Goal: Find specific page/section: Find specific page/section

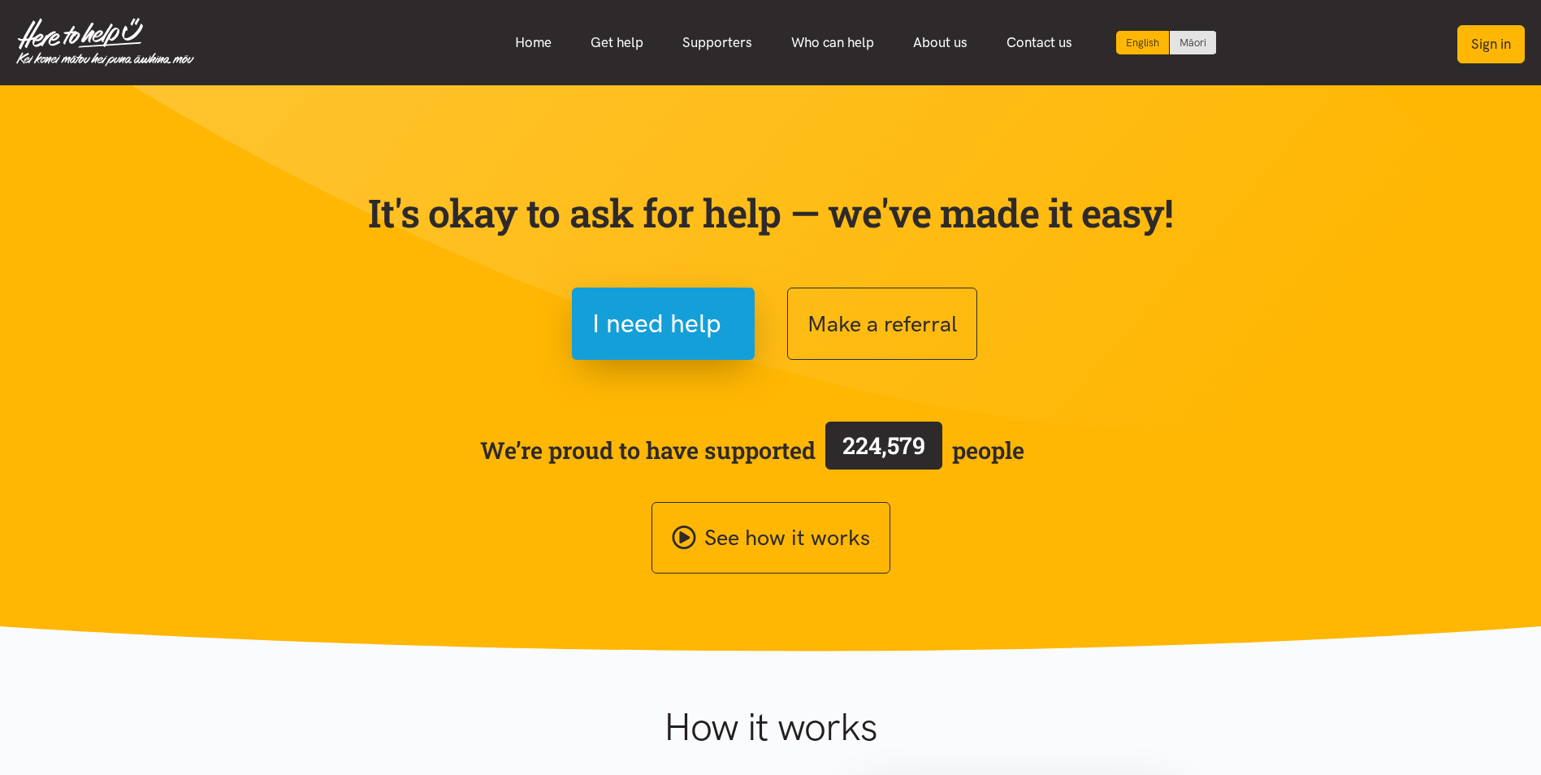
click at [1500, 45] on button "Sign in" at bounding box center [1490, 44] width 67 height 38
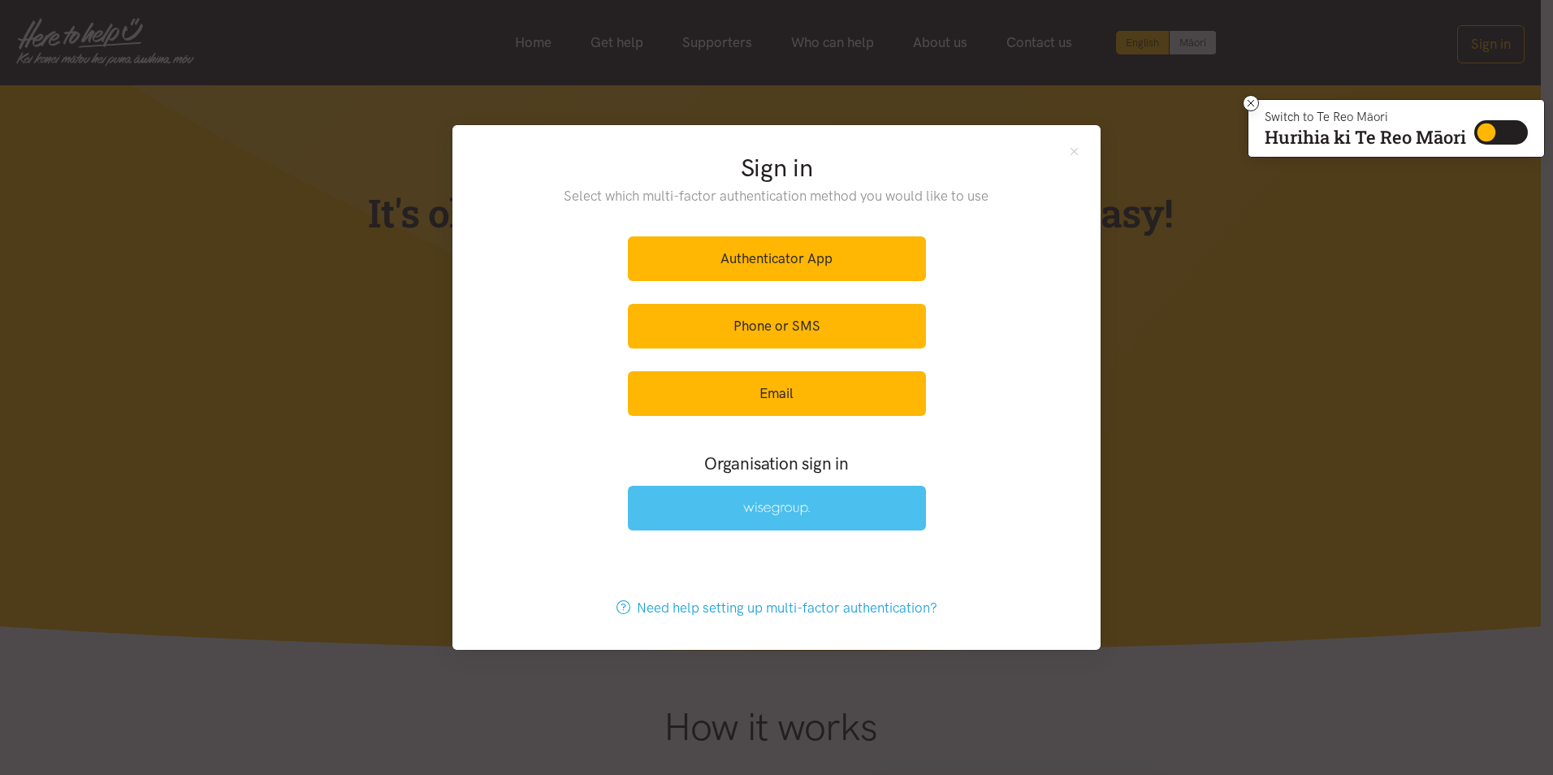
click at [821, 512] on link at bounding box center [777, 508] width 298 height 45
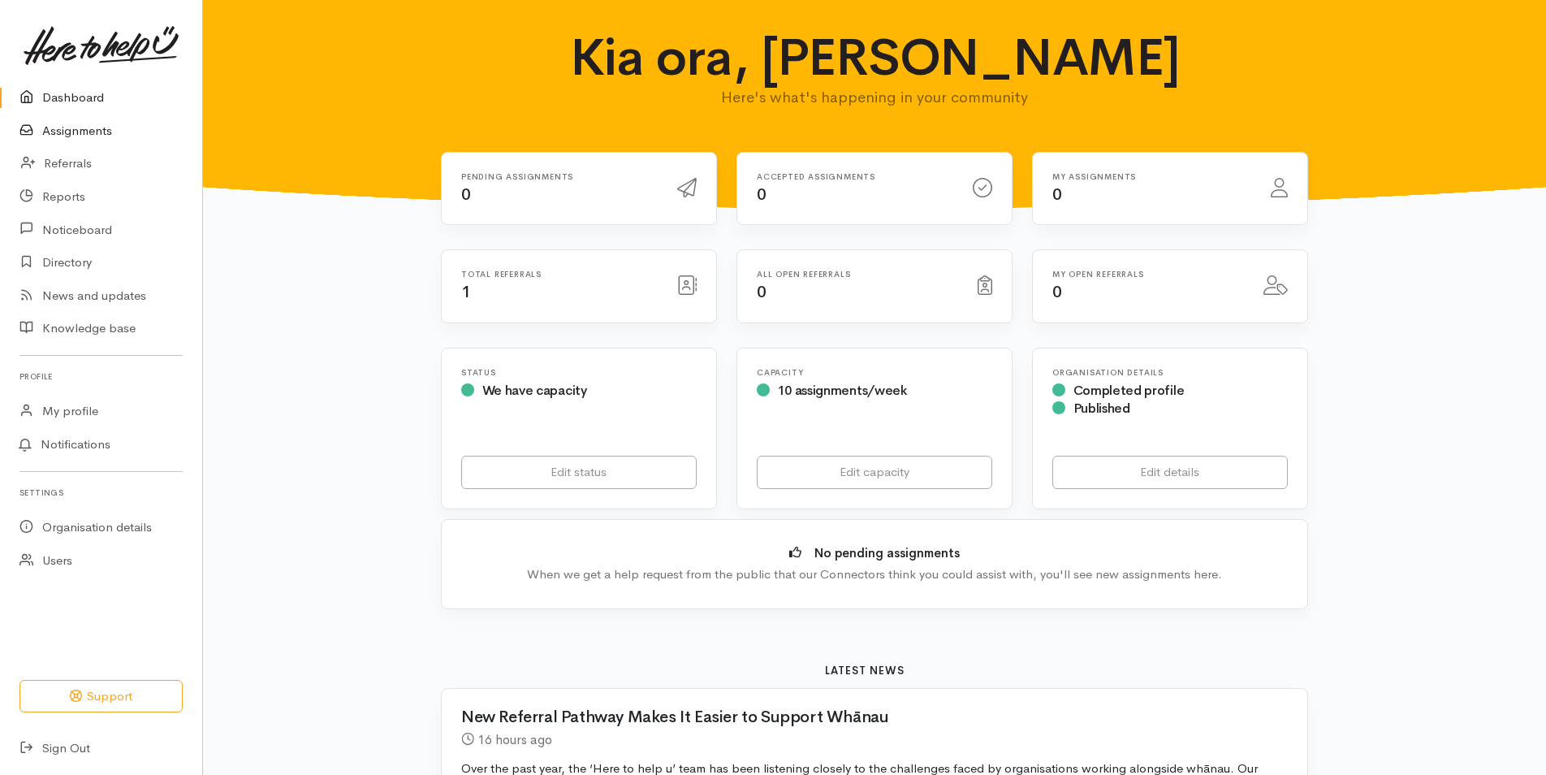
click at [106, 134] on link "Assignments" at bounding box center [101, 131] width 202 height 33
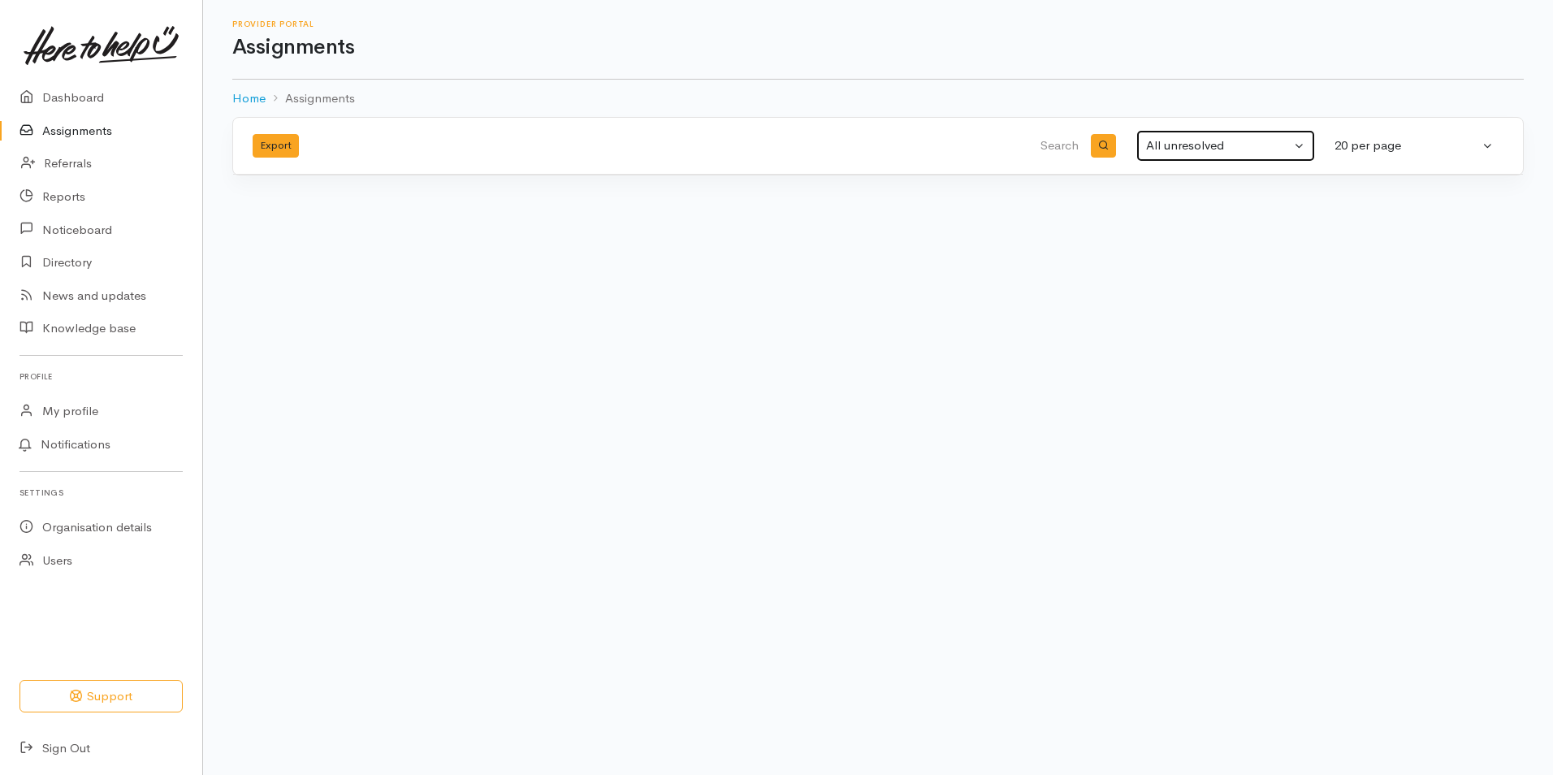
click at [1191, 145] on div "All unresolved" at bounding box center [1218, 145] width 145 height 19
click at [1177, 313] on link "All" at bounding box center [1272, 307] width 270 height 25
select select "All"
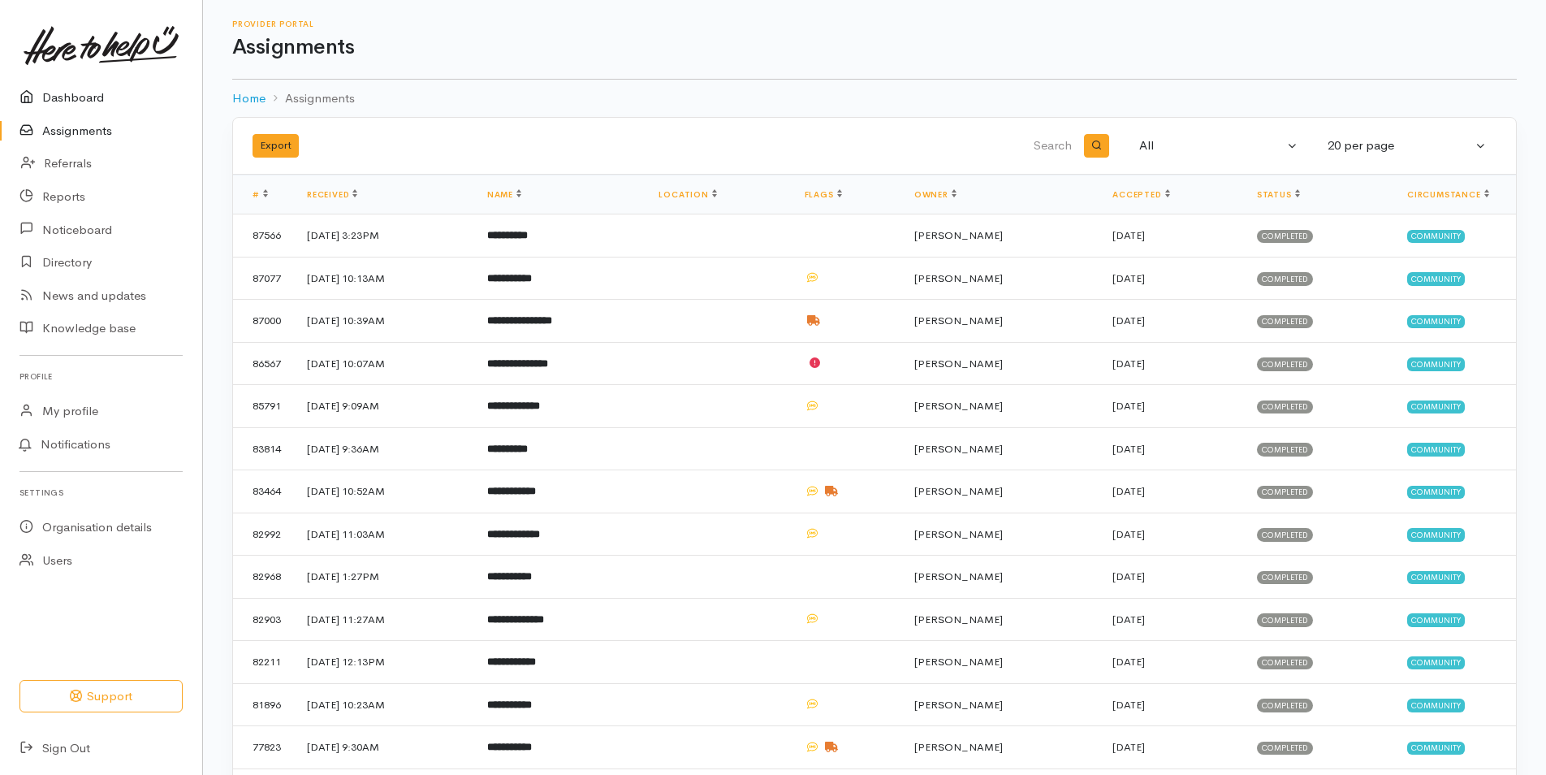
click at [115, 94] on link "Dashboard" at bounding box center [101, 97] width 202 height 33
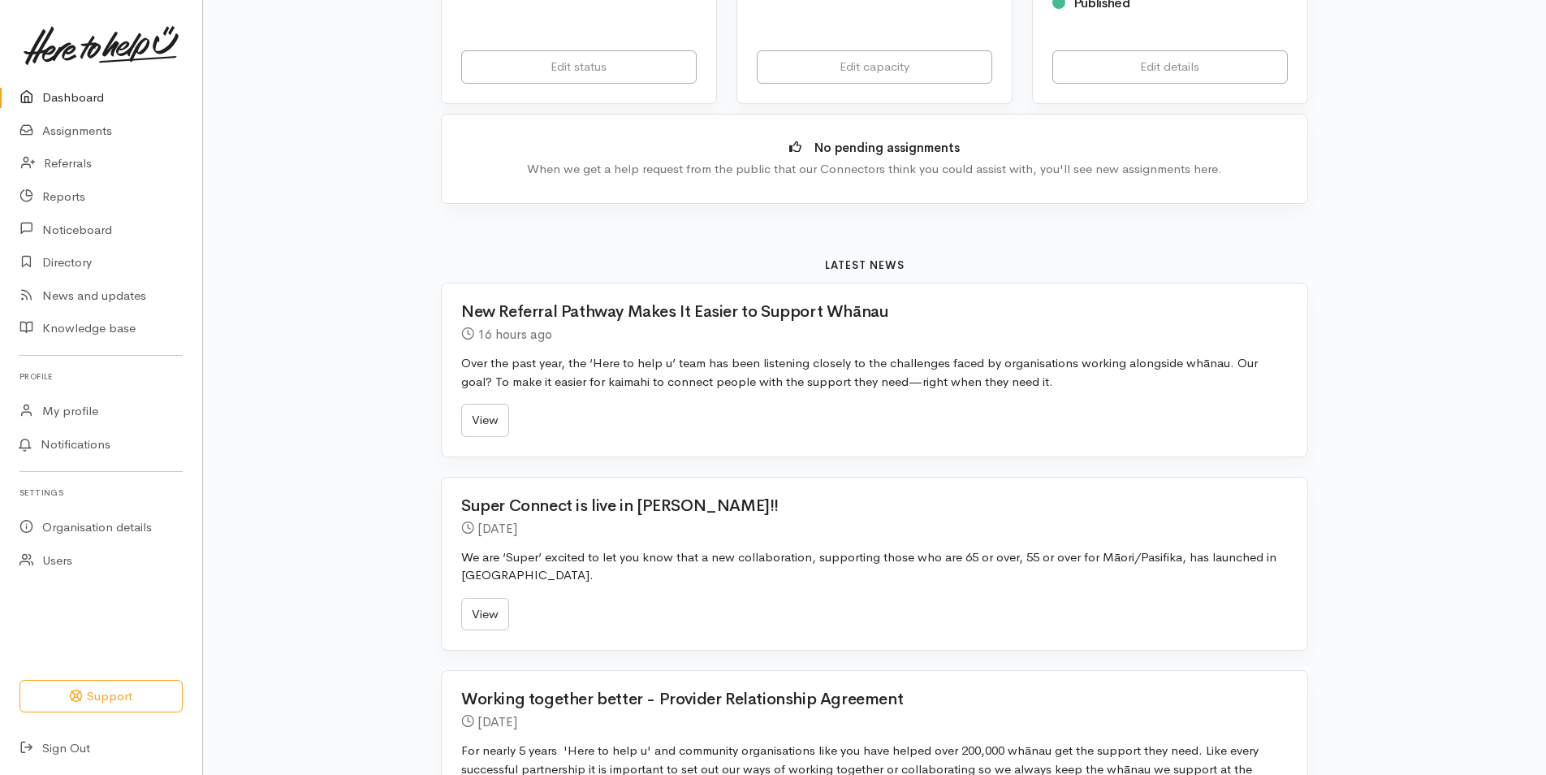
scroll to position [406, 0]
